Goal: Check status: Check status

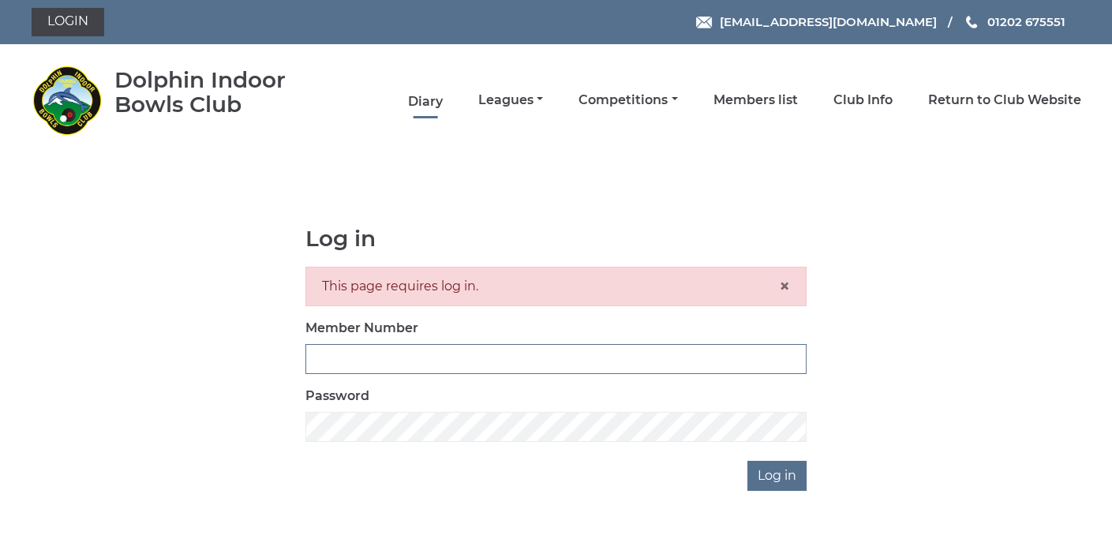
type input "3361"
click at [418, 107] on link "Diary" at bounding box center [425, 101] width 35 height 17
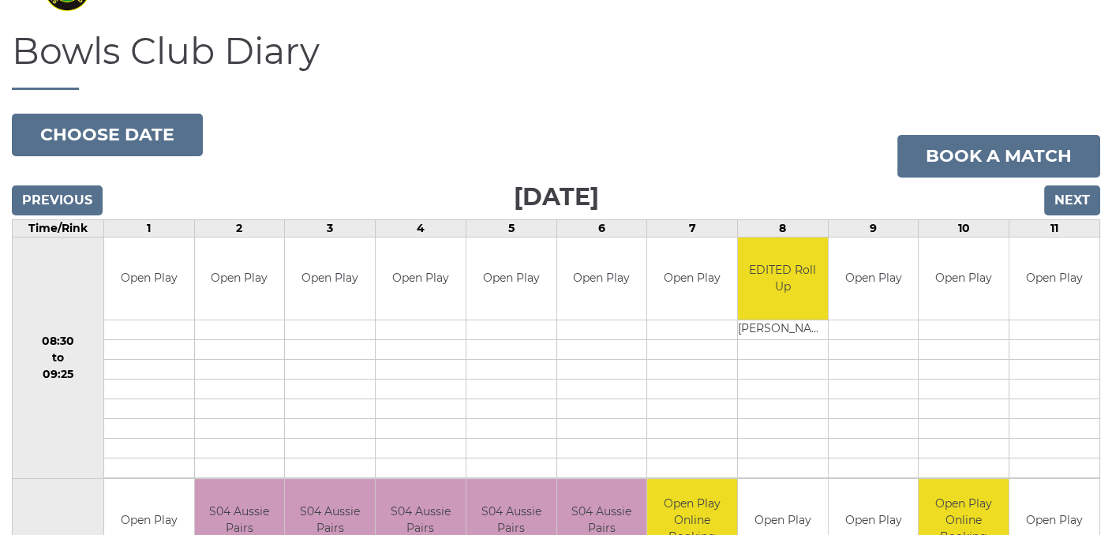
scroll to position [122, 0]
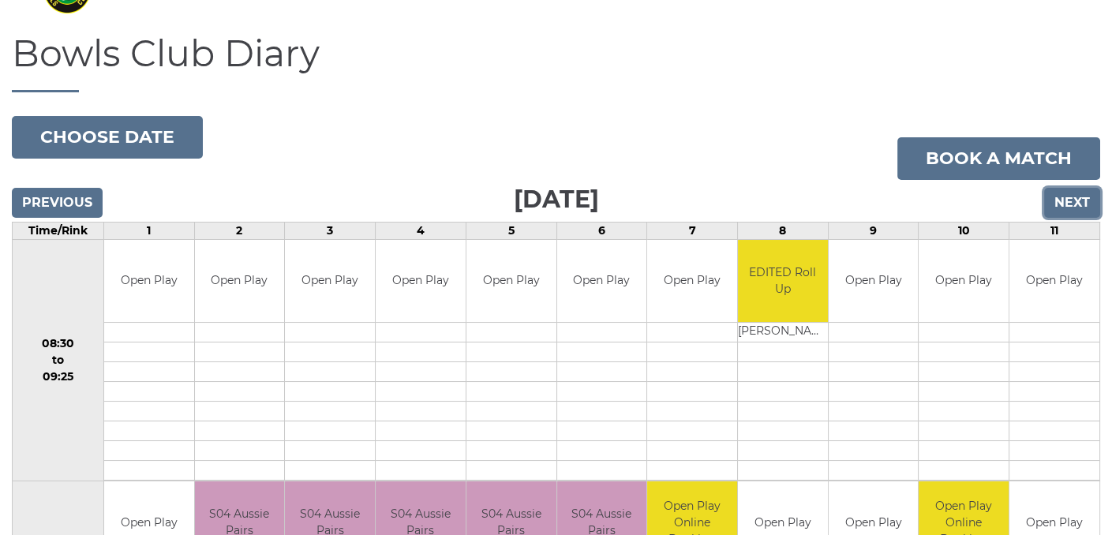
click at [1070, 204] on input "Next" at bounding box center [1072, 203] width 56 height 30
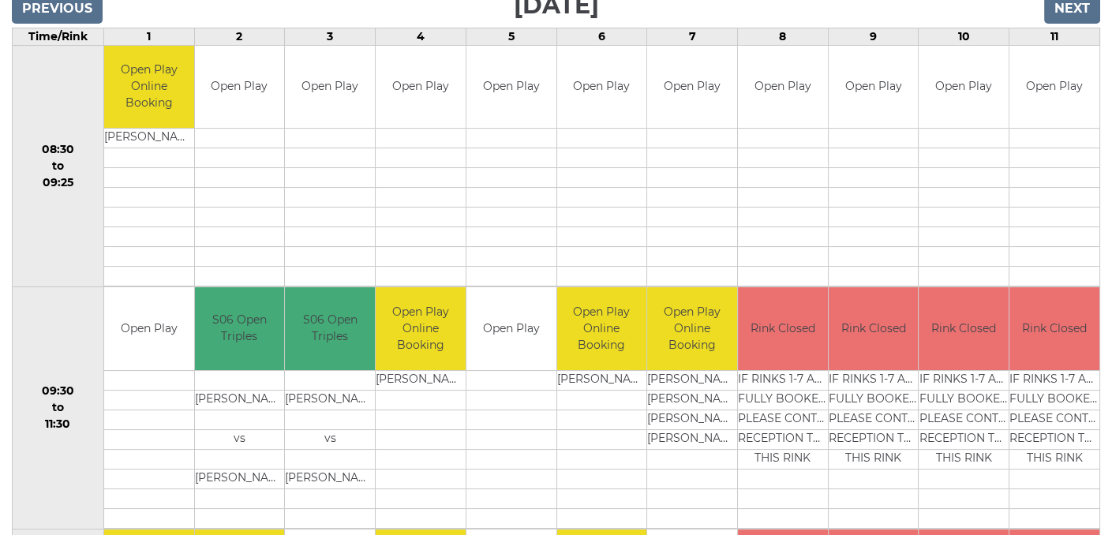
scroll to position [237, 0]
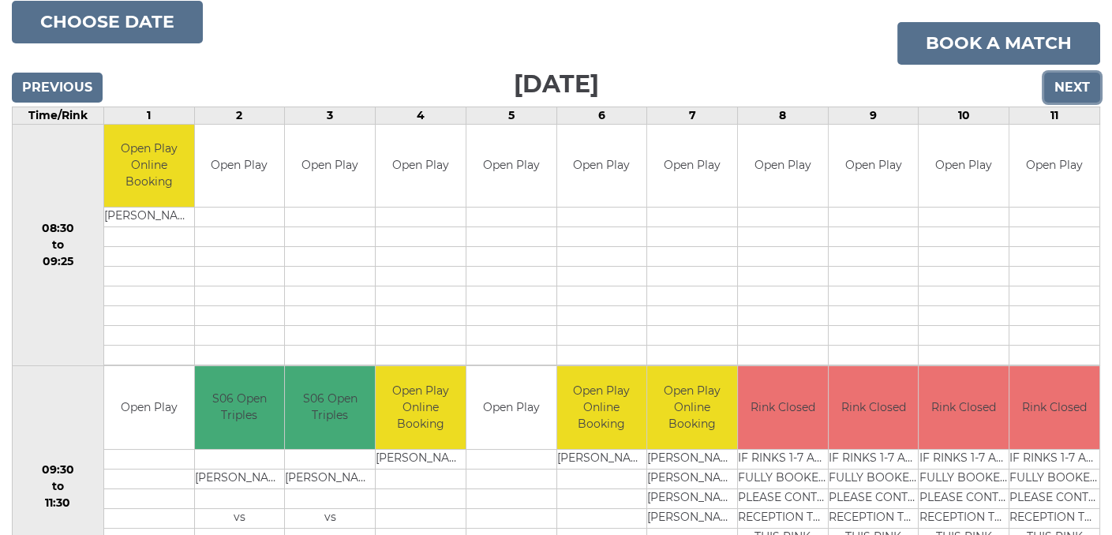
click at [1070, 82] on input "Next" at bounding box center [1072, 88] width 56 height 30
